Goal: Transaction & Acquisition: Purchase product/service

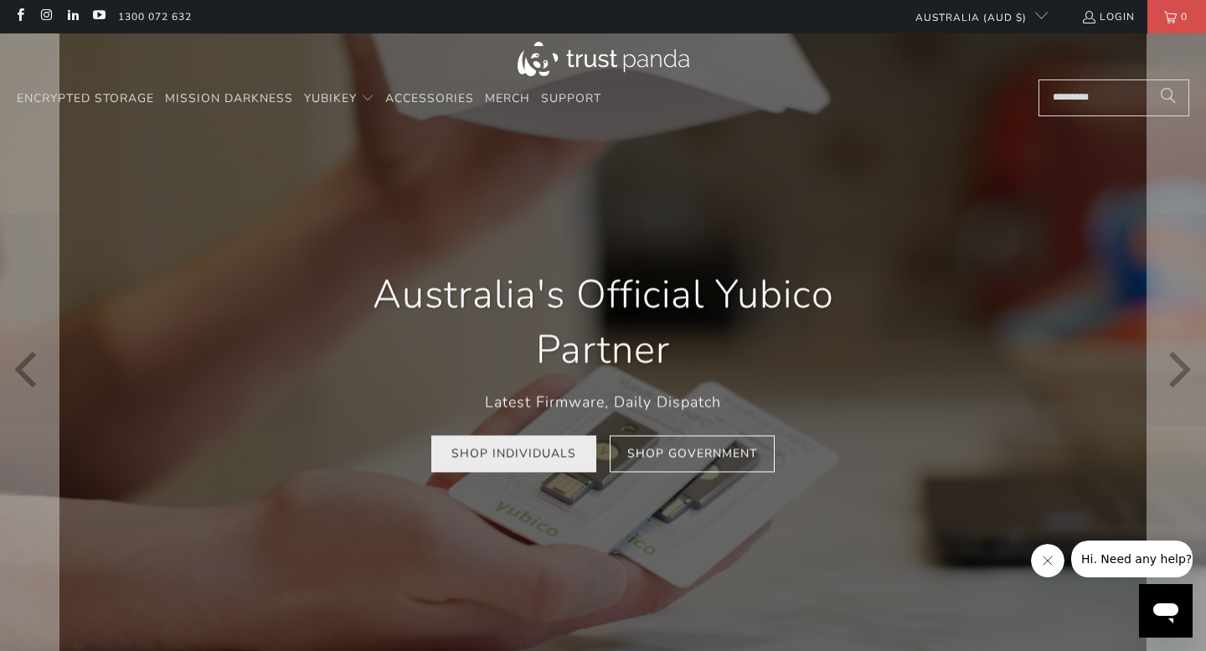
click at [564, 457] on link "Shop Individuals" at bounding box center [513, 454] width 165 height 38
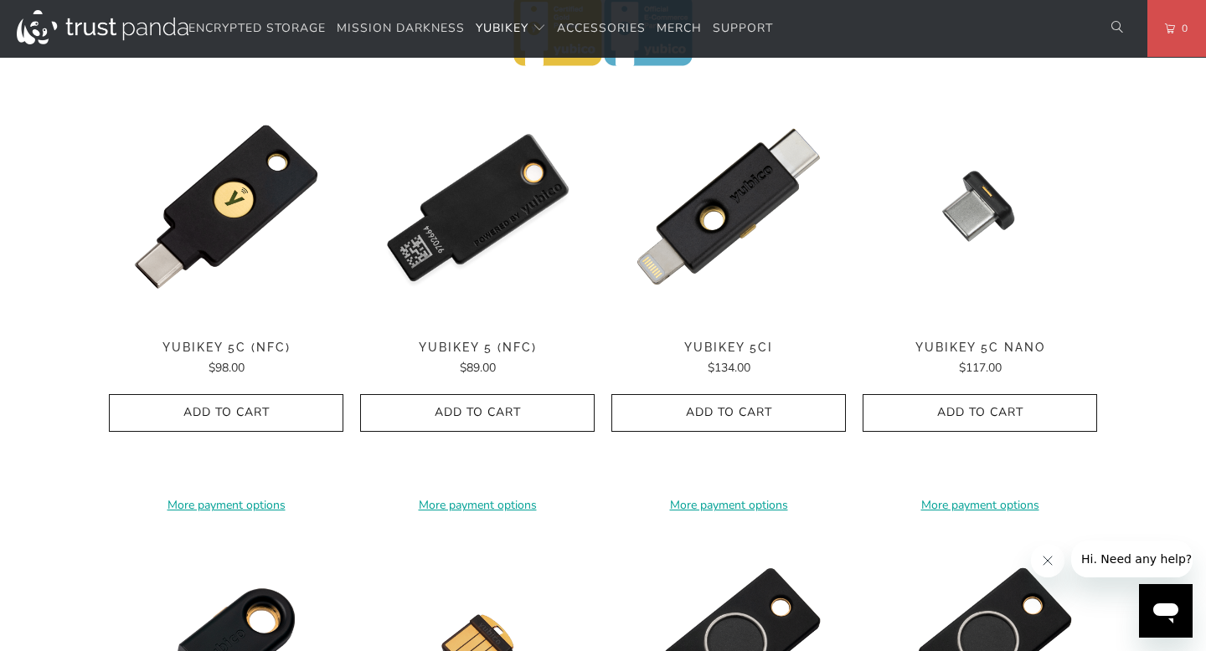
scroll to position [885, 0]
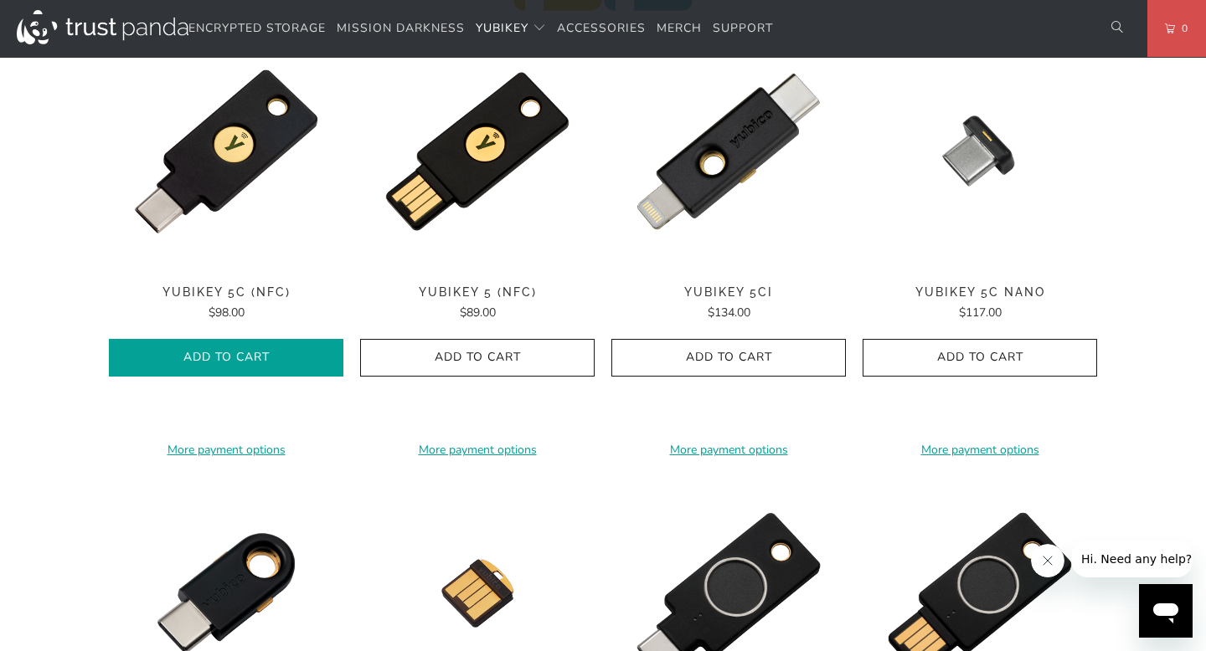
click at [224, 356] on icon "button" at bounding box center [226, 358] width 27 height 27
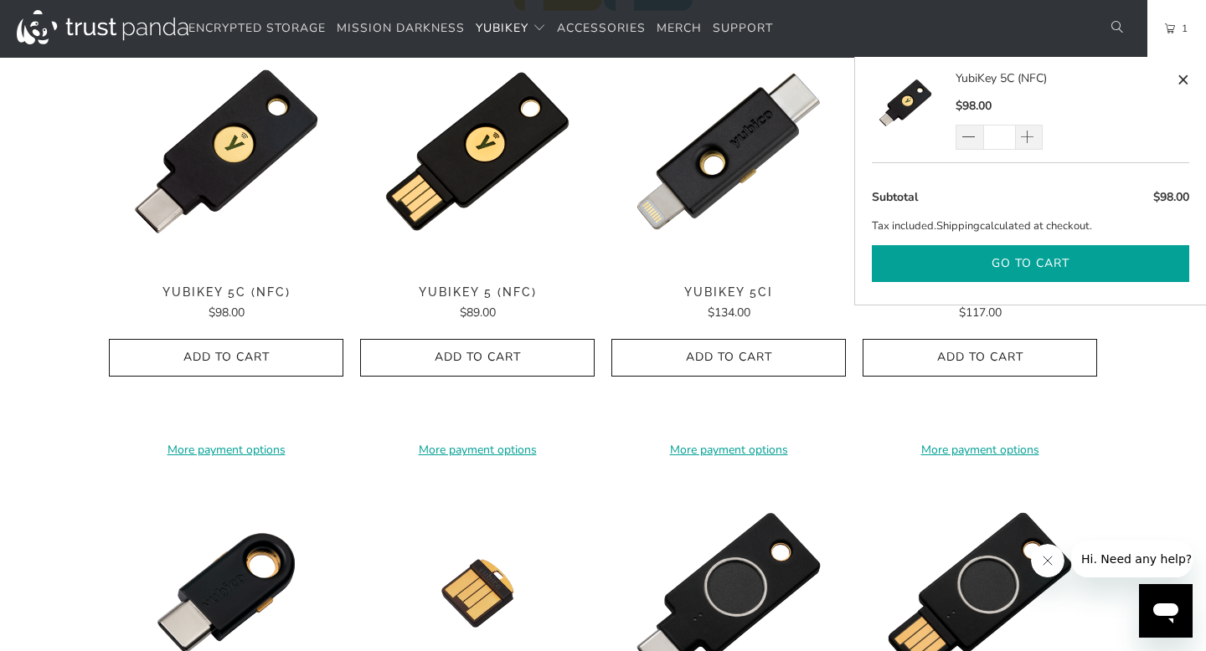
click at [1096, 273] on button "Go to cart" at bounding box center [1030, 264] width 317 height 38
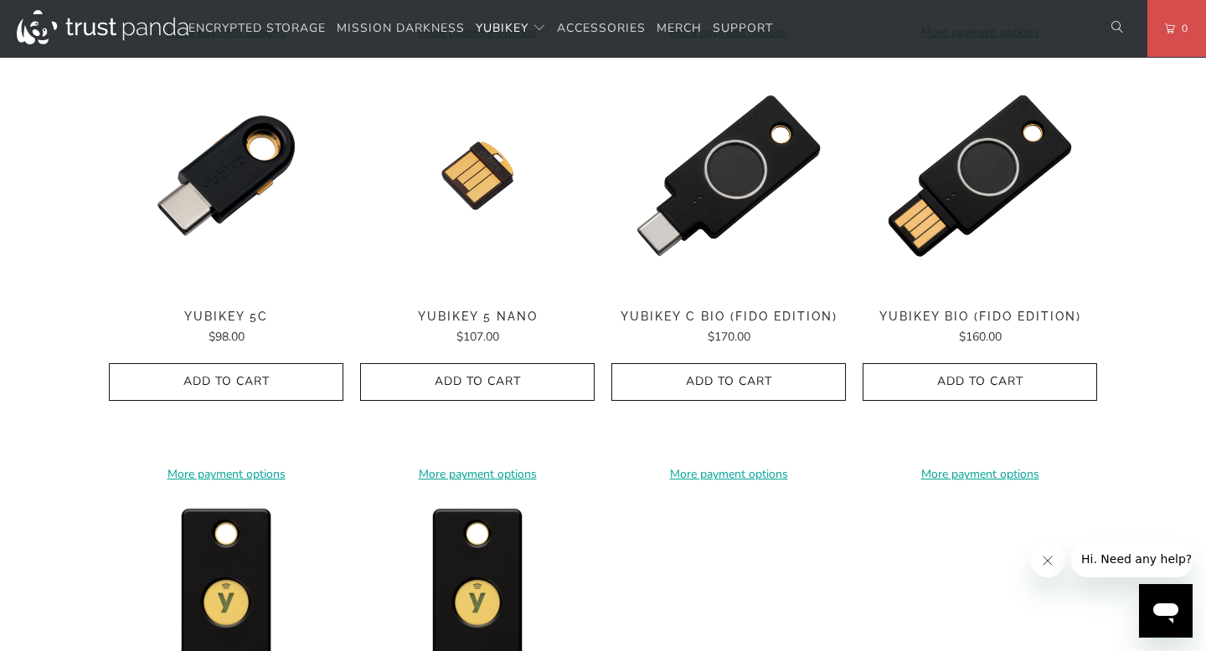
scroll to position [1304, 0]
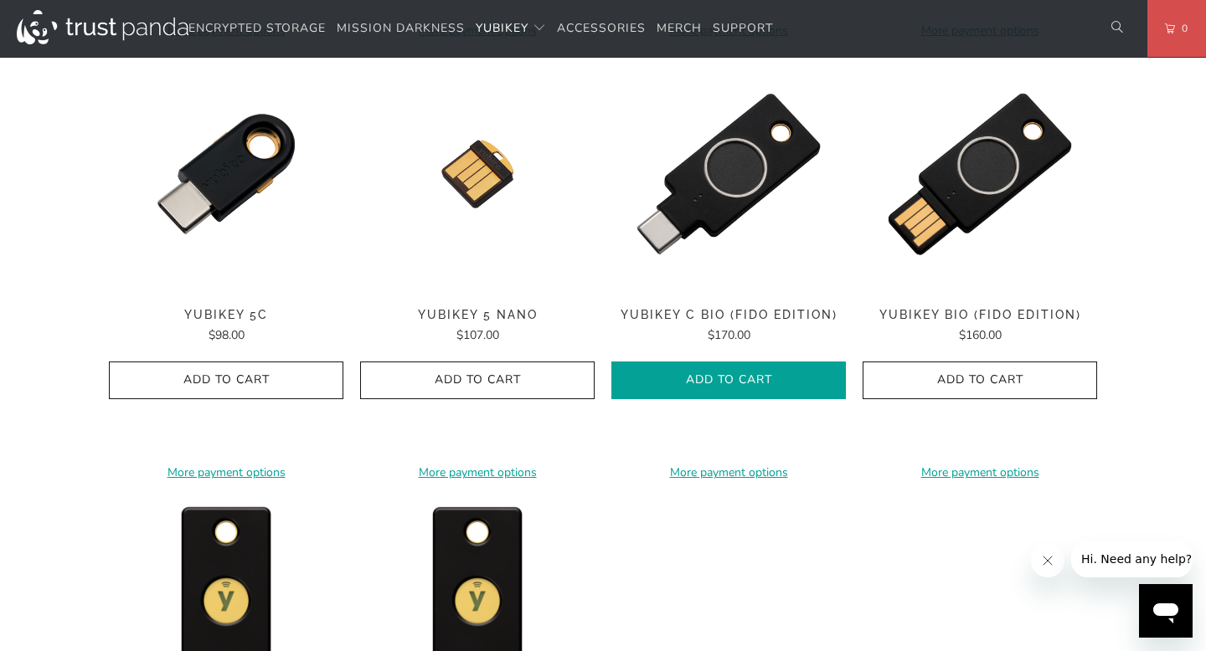
click at [744, 379] on span "Add to Cart" at bounding box center [728, 380] width 199 height 14
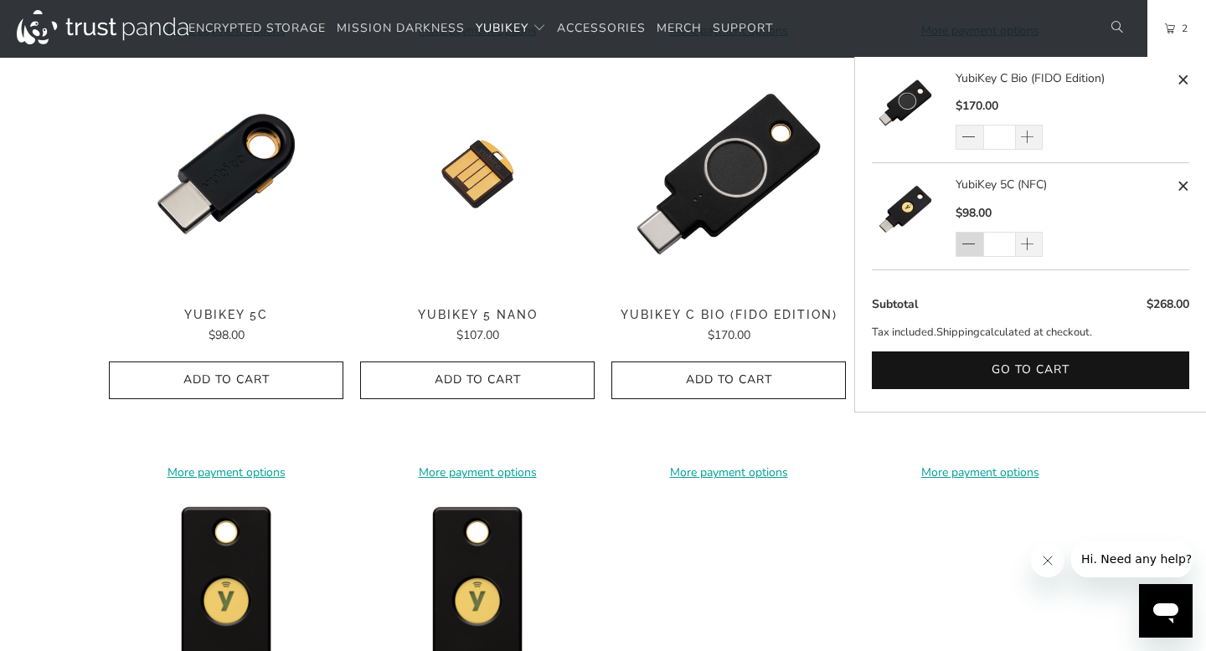
click at [971, 245] on span at bounding box center [968, 245] width 17 height 17
type input "*"
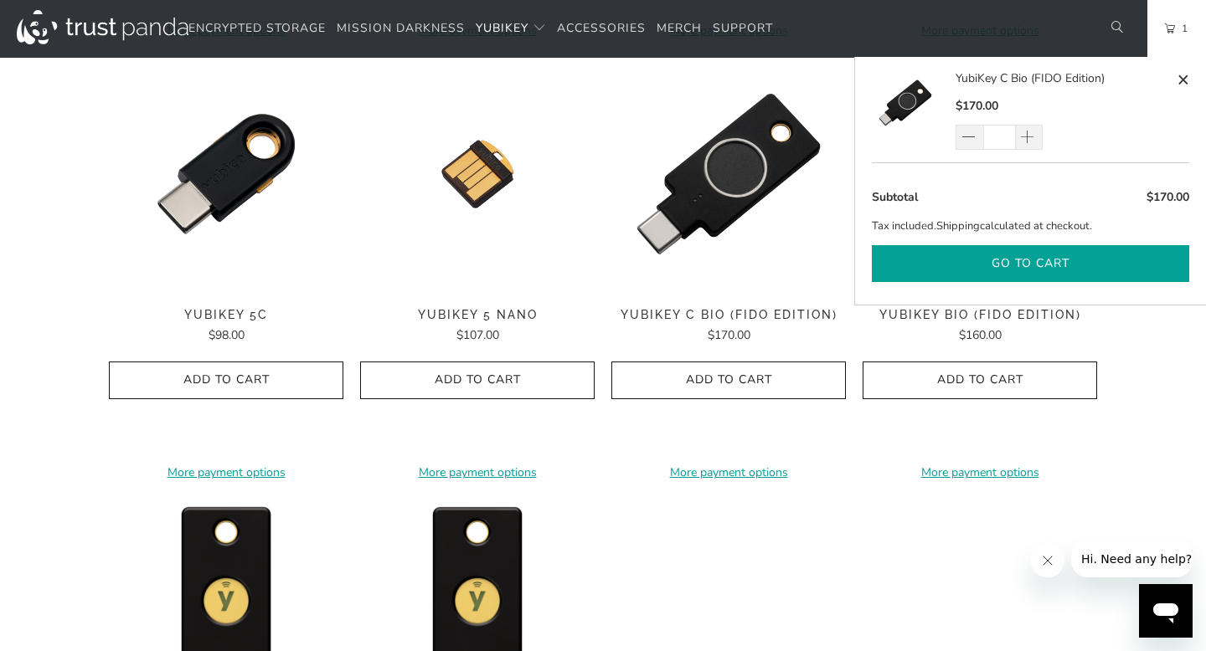
click at [1060, 267] on button "Go to cart" at bounding box center [1030, 264] width 317 height 38
